Goal: Obtain resource: Download file/media

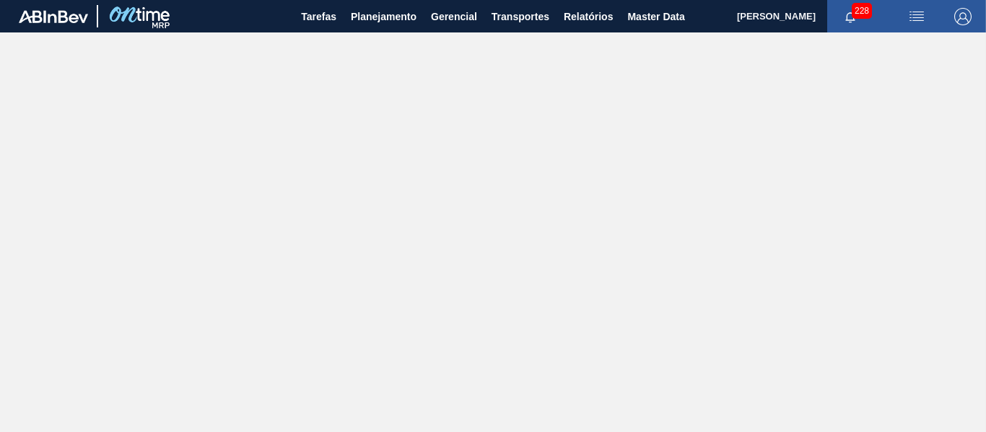
drag, startPoint x: 564, startPoint y: 162, endPoint x: 615, endPoint y: 61, distance: 113.3
click at [571, 153] on main "Tarefas Planejamento Gerencial Transportes Relatórios Master Data [PERSON_NAME]…" at bounding box center [493, 216] width 986 height 432
click at [587, 12] on span "Relatórios" at bounding box center [588, 16] width 49 height 17
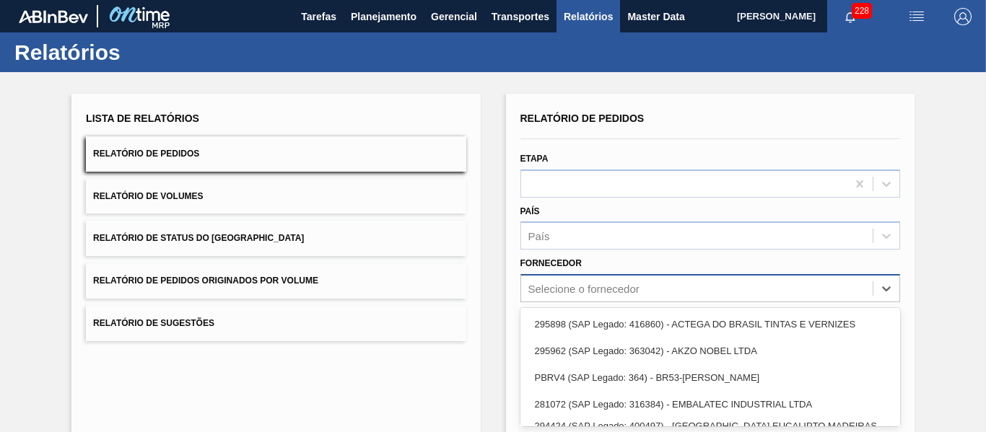
scroll to position [98, 0]
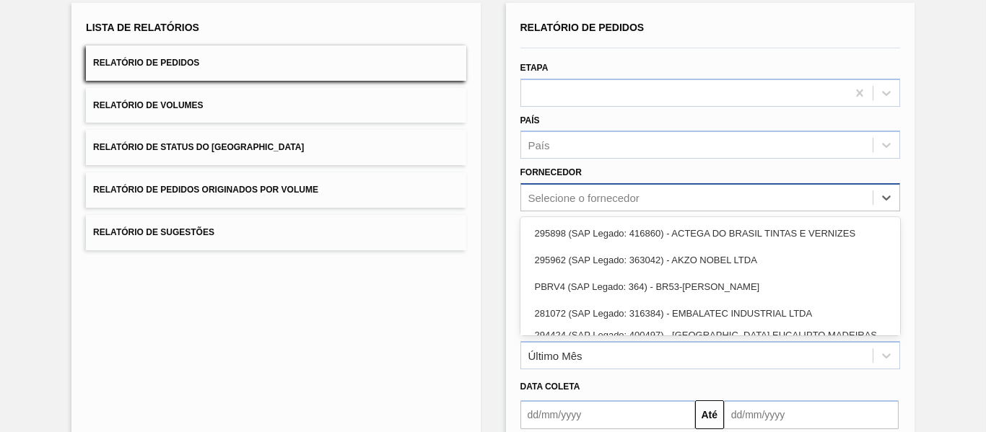
click at [624, 211] on div "option PBRV4 (SAP Legado: 364) - BR53-[PERSON_NAME] focused, 3 of 22. 22 result…" at bounding box center [710, 197] width 380 height 28
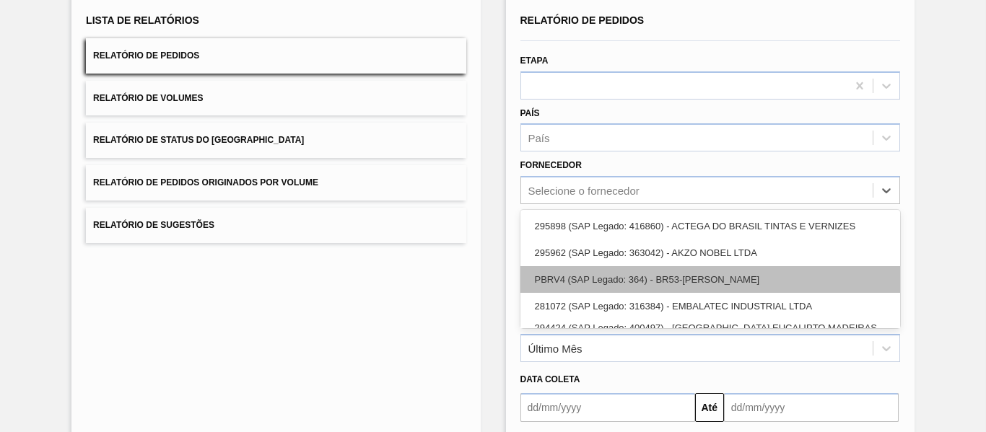
click at [676, 279] on div "PBRV4 (SAP Legado: 364) - BR53-[PERSON_NAME]" at bounding box center [710, 279] width 380 height 27
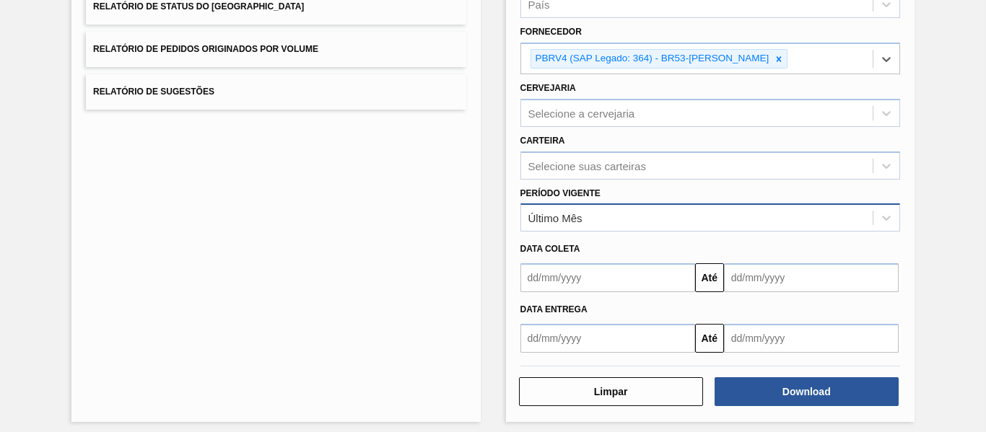
scroll to position [240, 0]
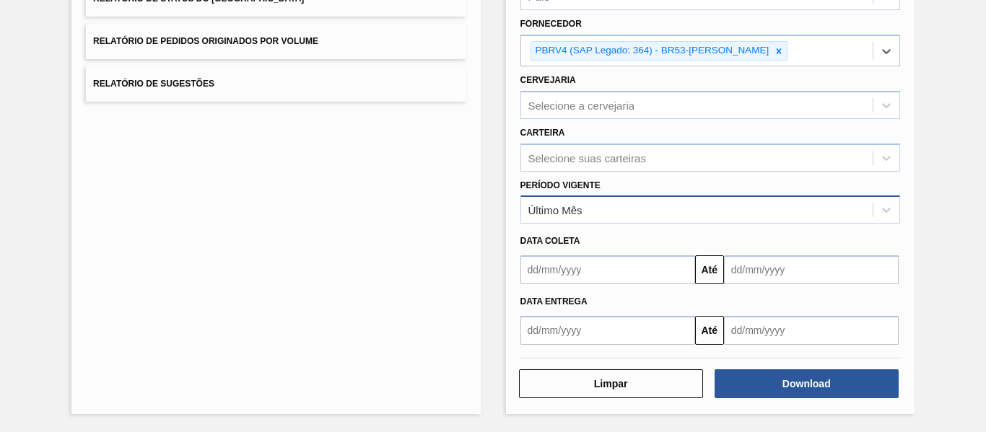
click at [600, 196] on div "Último Mês" at bounding box center [710, 210] width 380 height 28
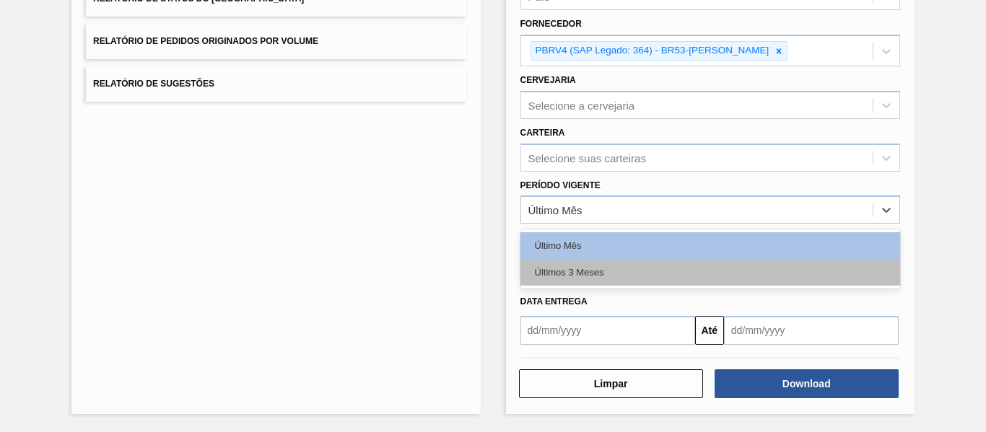
click at [609, 271] on div "Últimos 3 Meses" at bounding box center [710, 272] width 380 height 27
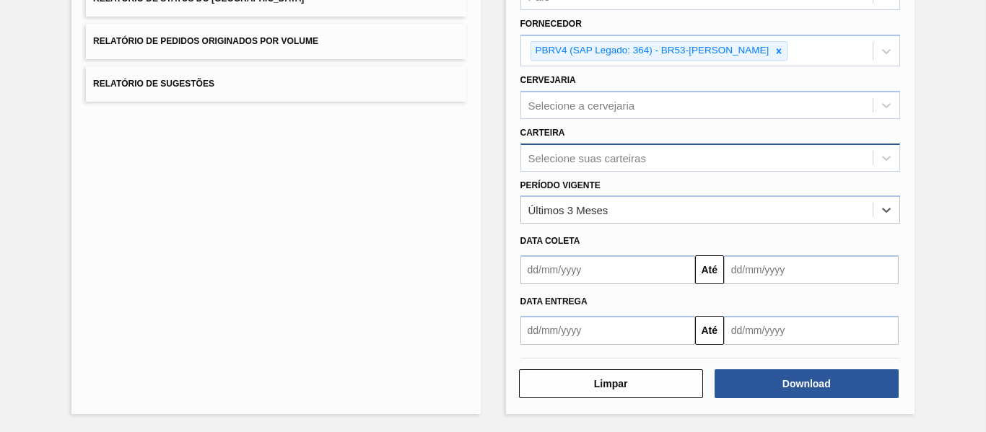
click at [623, 156] on div "Selecione suas carteiras" at bounding box center [587, 158] width 118 height 12
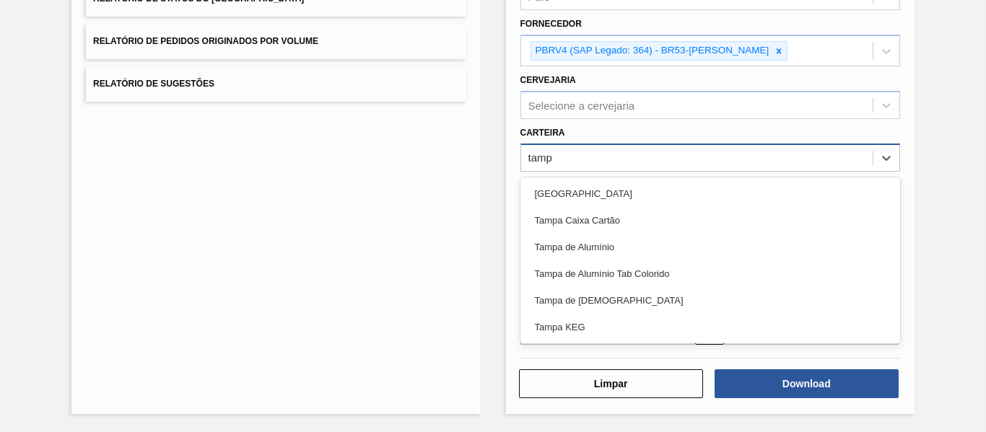
type input "[GEOGRAPHIC_DATA]"
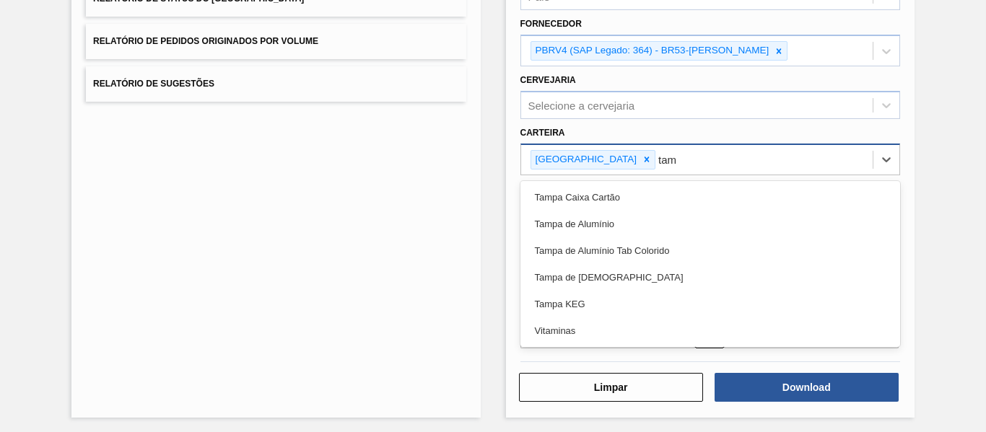
type input "tamp"
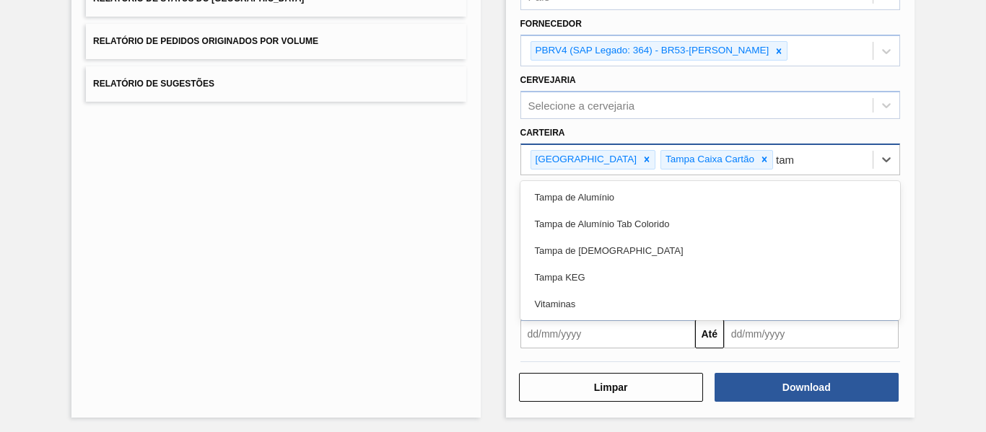
type input "tamp"
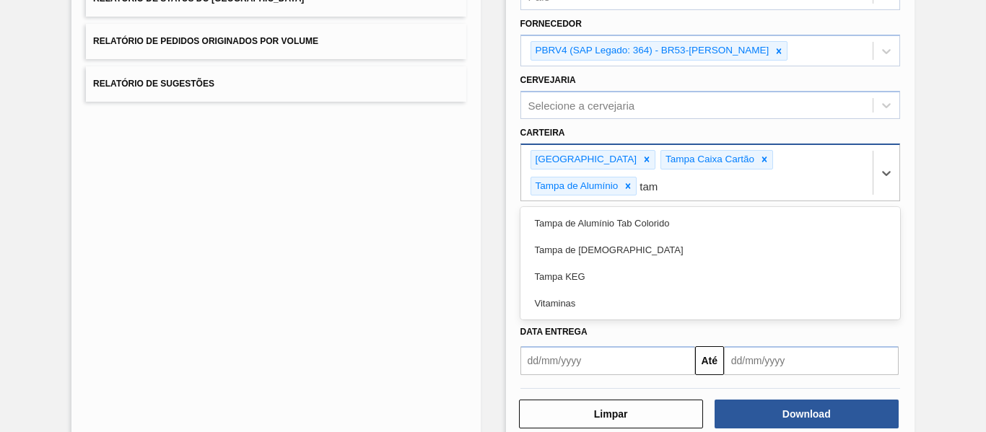
type input "tamp"
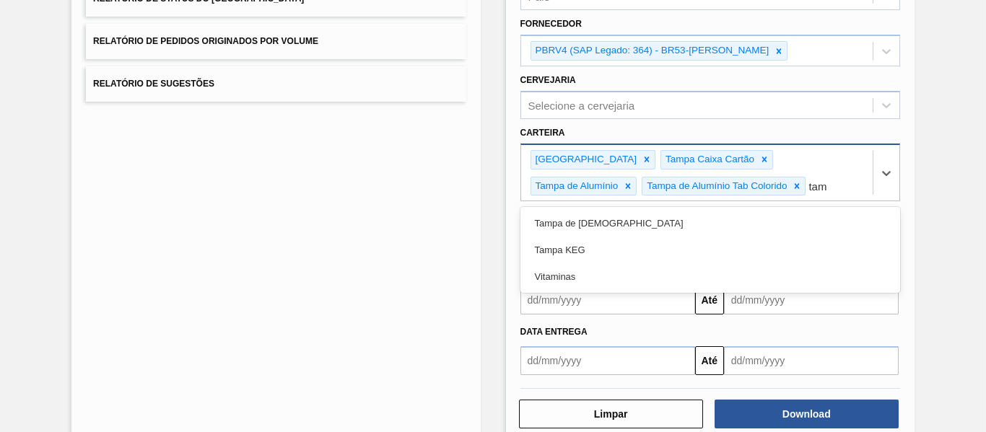
type input "tamp"
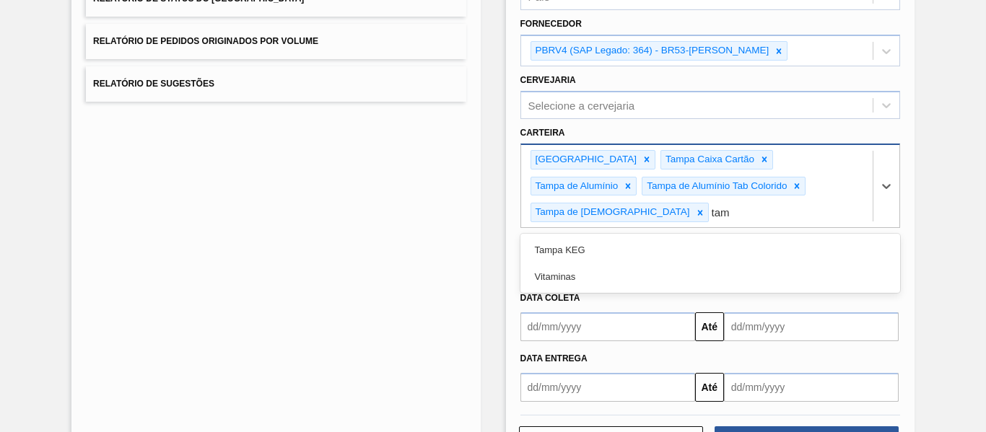
type input "tamp"
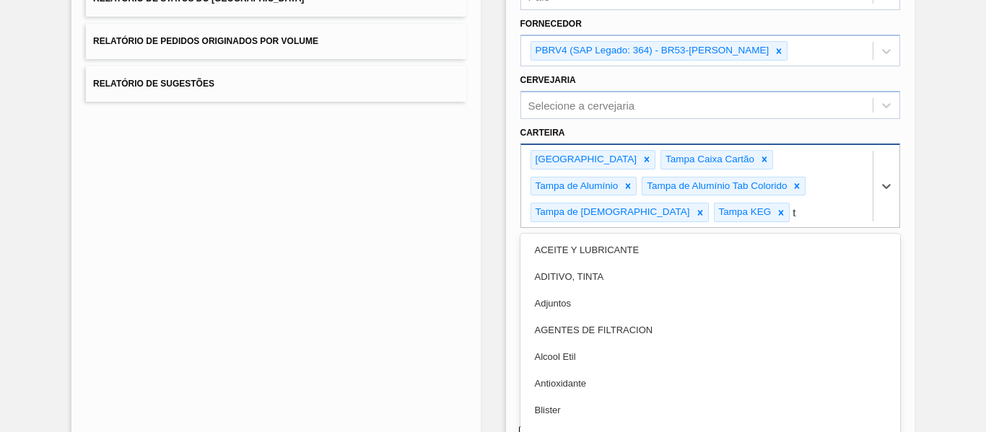
scroll to position [263, 0]
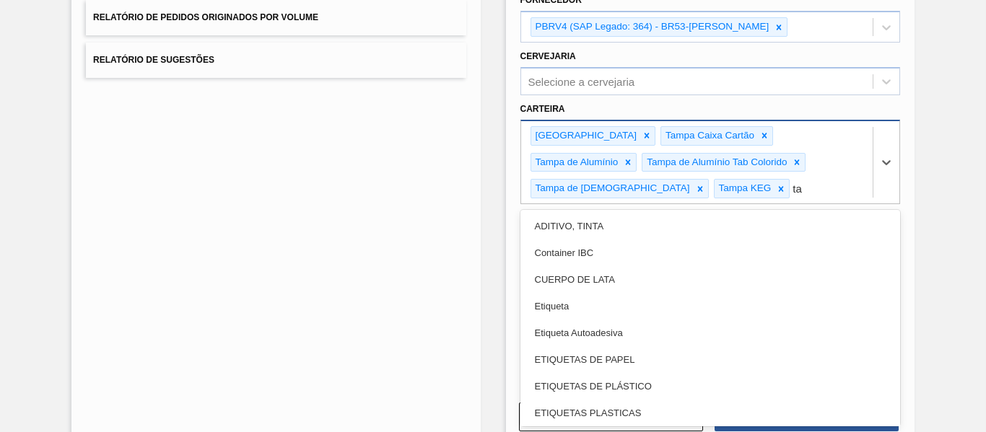
type input "t"
click at [318, 225] on div "Lista de Relatórios Relatório de Pedidos Relatório de Volumes Relatório de Stat…" at bounding box center [275, 138] width 408 height 617
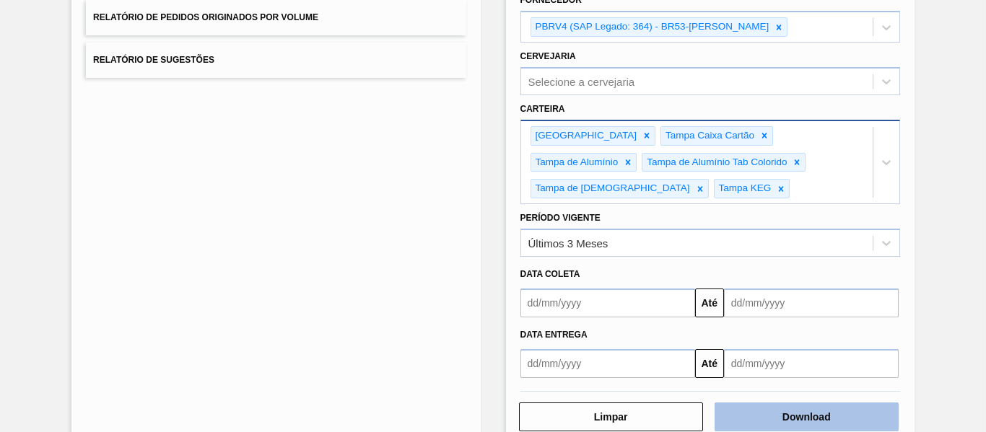
click at [795, 416] on button "Download" at bounding box center [806, 417] width 184 height 29
